Goal: Transaction & Acquisition: Purchase product/service

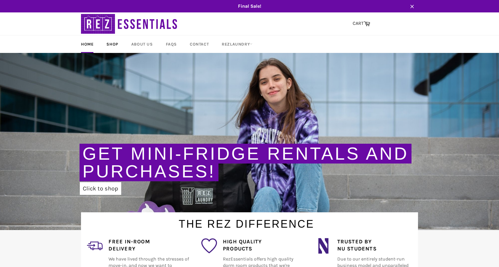
click at [111, 46] on link "Shop" at bounding box center [112, 43] width 23 height 17
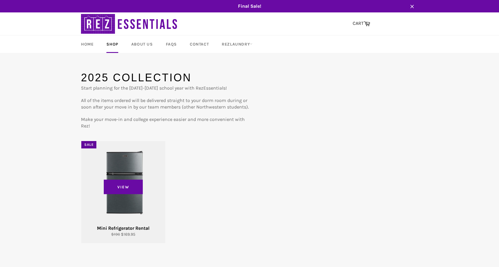
click at [117, 166] on div "View" at bounding box center [123, 192] width 84 height 102
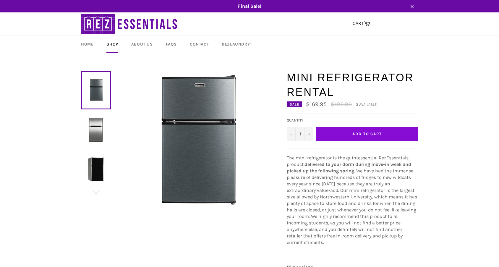
click at [365, 132] on span "Add to Cart" at bounding box center [367, 134] width 30 height 4
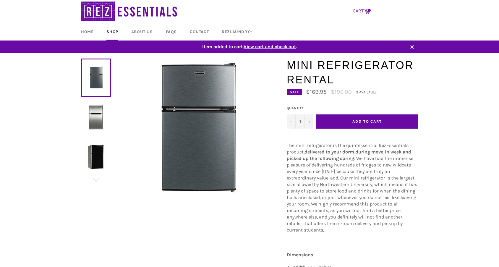
click at [362, 10] on link "CART Cart" at bounding box center [361, 11] width 23 height 12
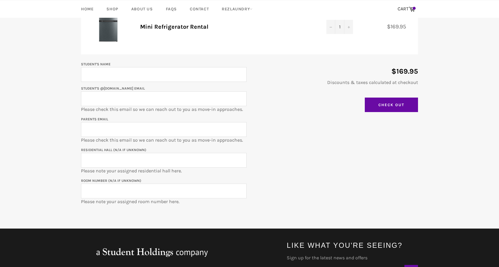
scroll to position [94, 0]
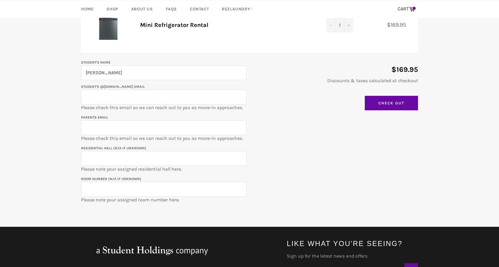
type input "[PERSON_NAME]"
type input "[EMAIL_ADDRESS][DOMAIN_NAME]"
click input "Update Cart" at bounding box center [0, 0] width 0 height 0
type input "[EMAIL_ADDRESS][DOMAIN_NAME]"
click at [111, 157] on input "Residential Hall (N/A if unknown)" at bounding box center [164, 158] width 166 height 15
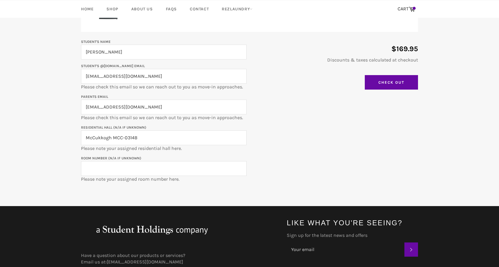
scroll to position [116, 0]
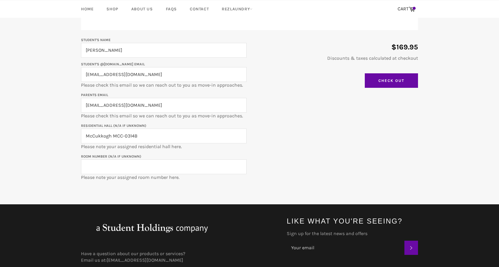
type input "McCukkogh MCC-0314B"
click at [104, 167] on input "Room Number (N/A if unknown)" at bounding box center [164, 166] width 166 height 15
type input "MCC-0314B"
click at [139, 136] on input "McCukkogh MCC-0314B" at bounding box center [164, 136] width 166 height 15
click at [104, 137] on input "McCukkogh" at bounding box center [164, 136] width 166 height 15
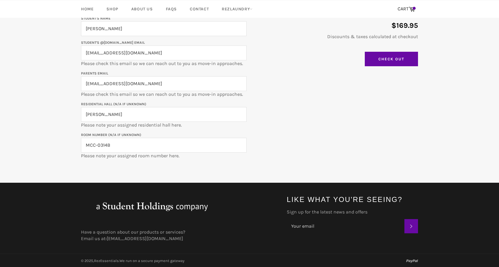
scroll to position [138, 0]
type input "[PERSON_NAME]"
click at [384, 62] on input "Check Out" at bounding box center [391, 59] width 53 height 15
